Goal: Check status: Check status

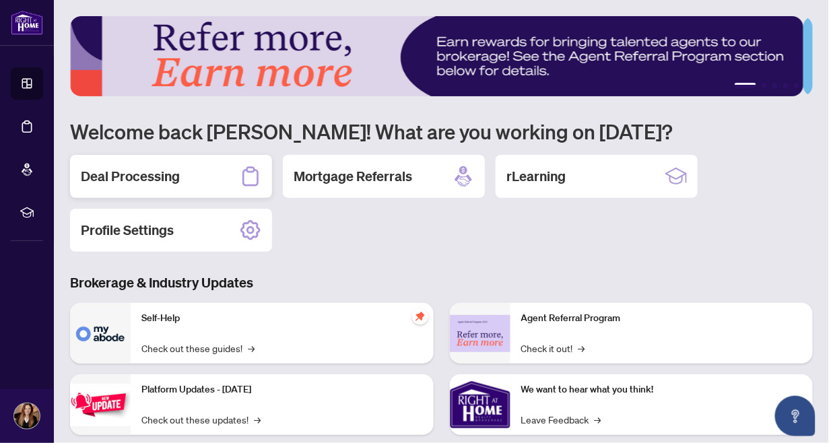
click at [160, 174] on h2 "Deal Processing" at bounding box center [130, 176] width 99 height 19
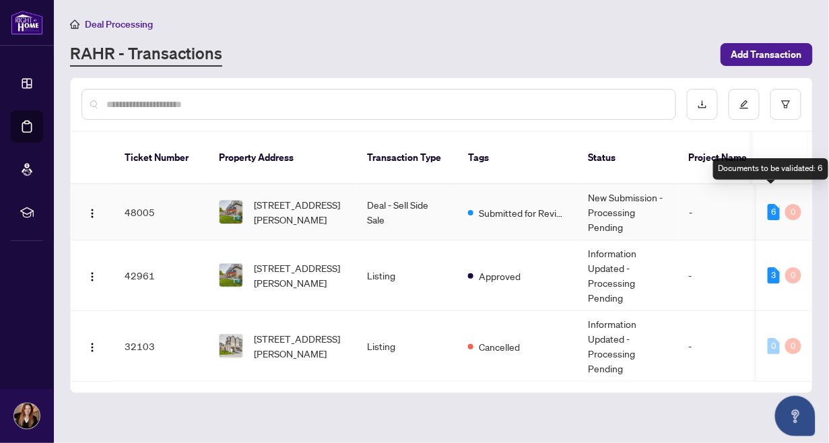
click at [769, 204] on div "6" at bounding box center [774, 212] width 12 height 16
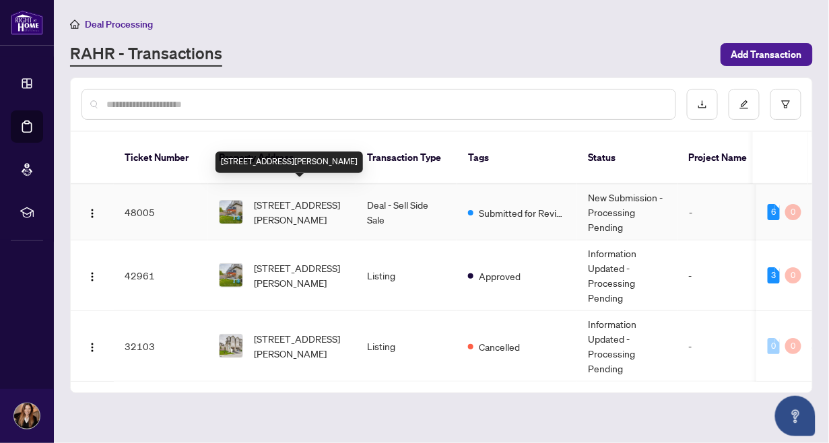
click at [296, 199] on span "[STREET_ADDRESS][PERSON_NAME]" at bounding box center [300, 212] width 92 height 30
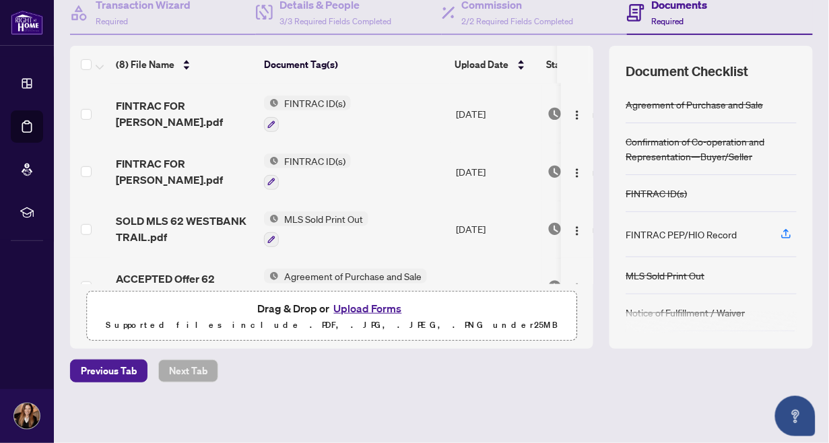
scroll to position [263, 0]
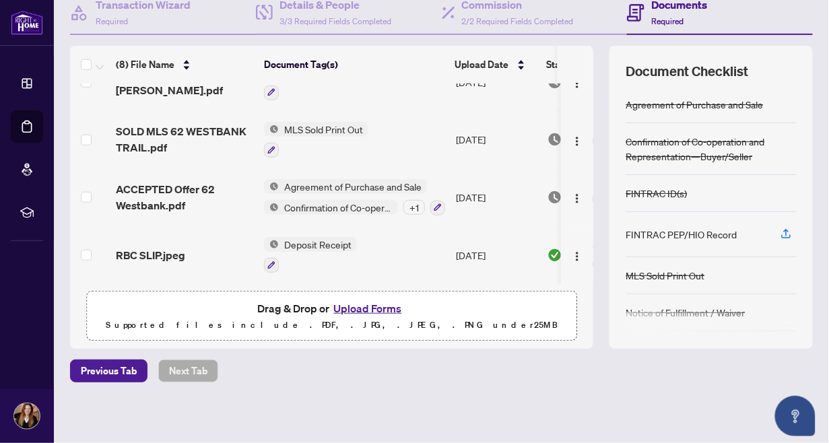
click at [319, 239] on span "Deposit Receipt" at bounding box center [318, 244] width 78 height 15
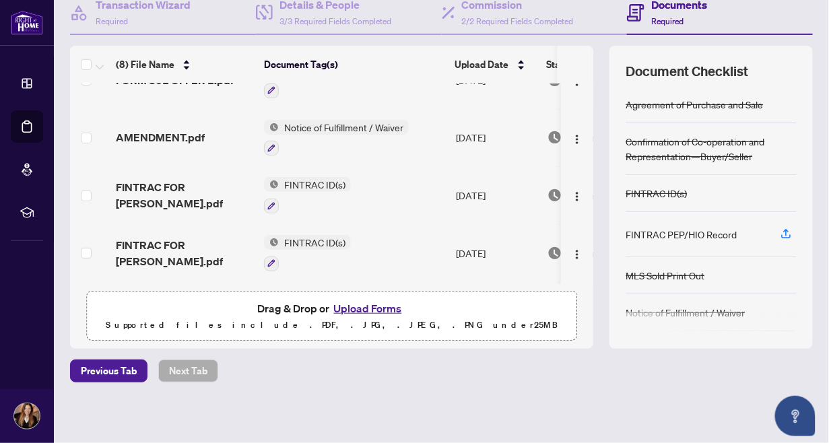
scroll to position [0, 0]
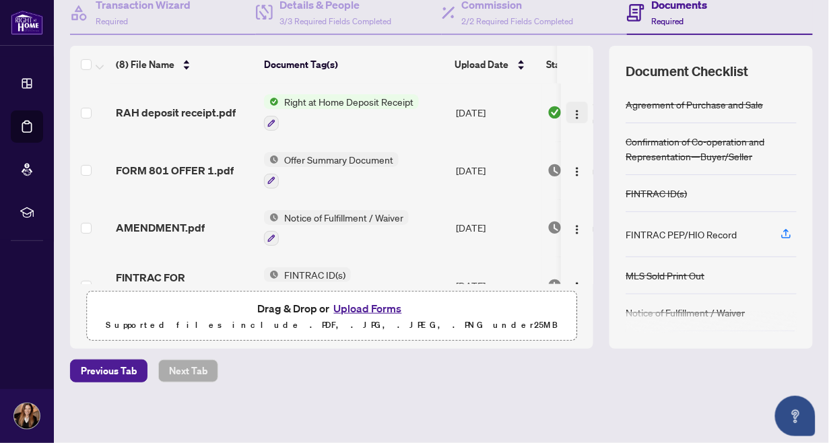
click at [572, 109] on img "button" at bounding box center [577, 114] width 11 height 11
click at [542, 154] on td "Pending Review" at bounding box center [599, 171] width 115 height 58
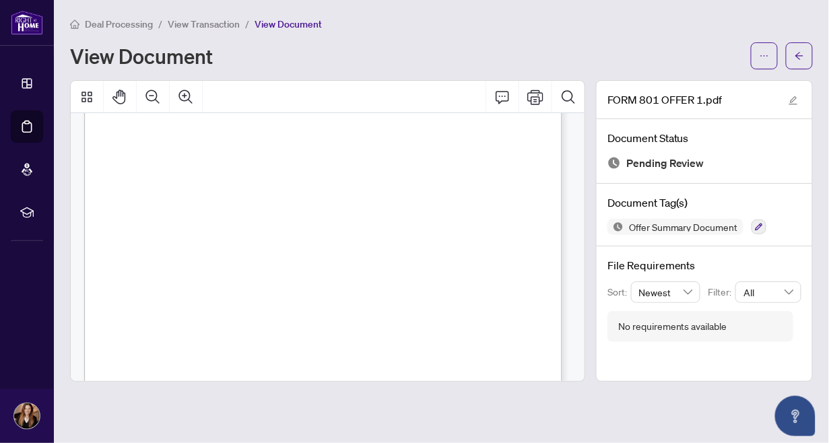
scroll to position [435, 0]
